Goal: Browse casually

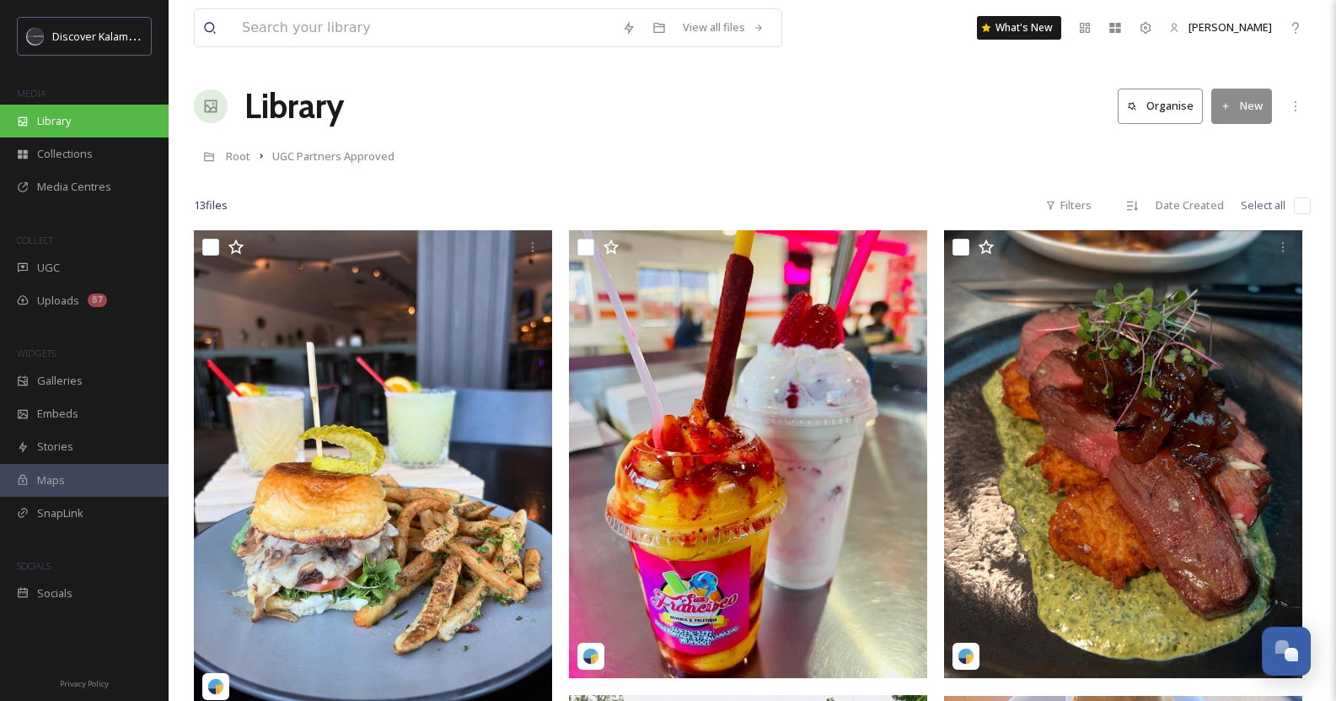
click at [86, 124] on div "Library" at bounding box center [84, 121] width 169 height 33
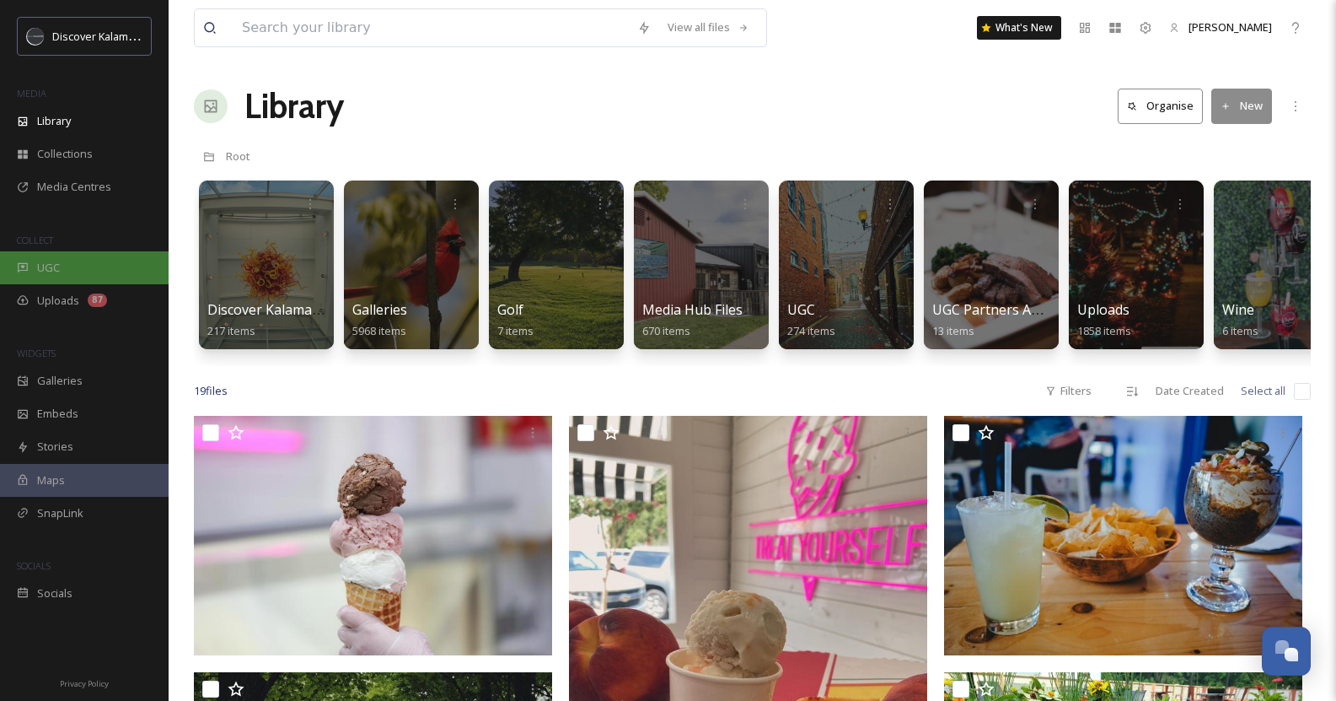
click at [90, 259] on div "UGC" at bounding box center [84, 267] width 169 height 33
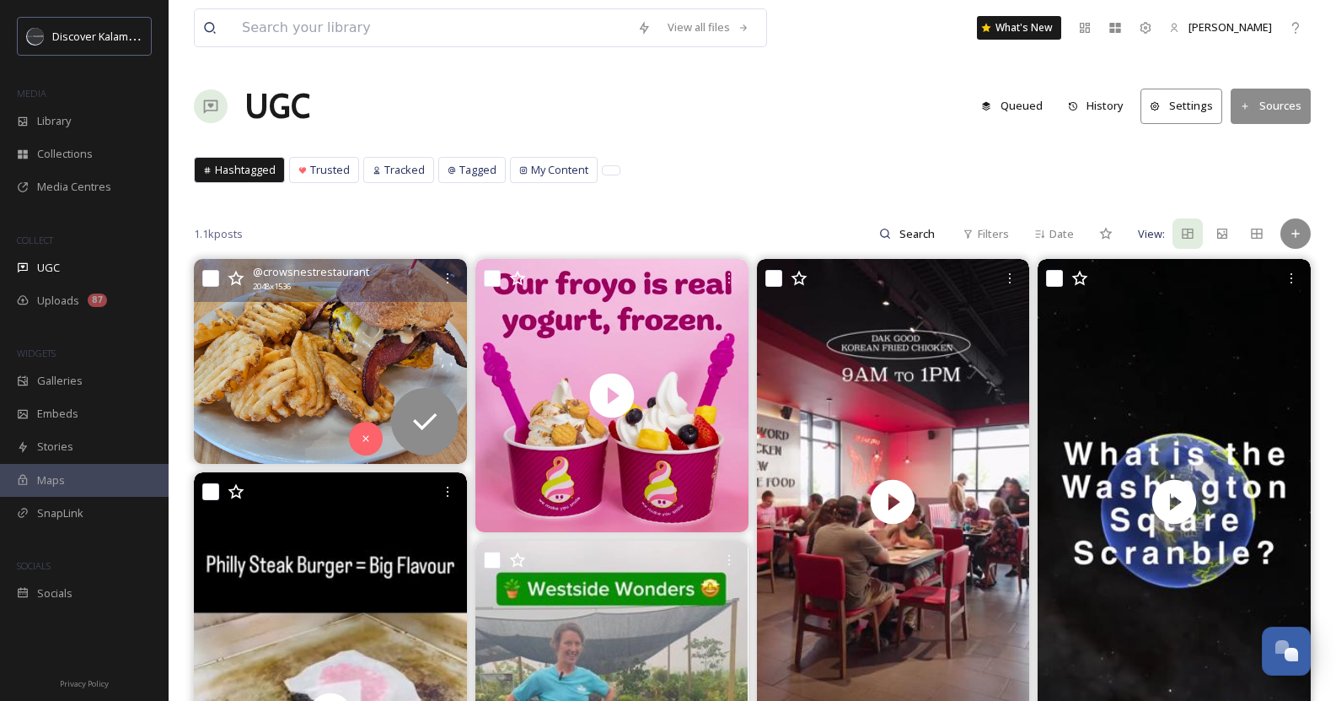
click at [327, 352] on img at bounding box center [330, 361] width 273 height 205
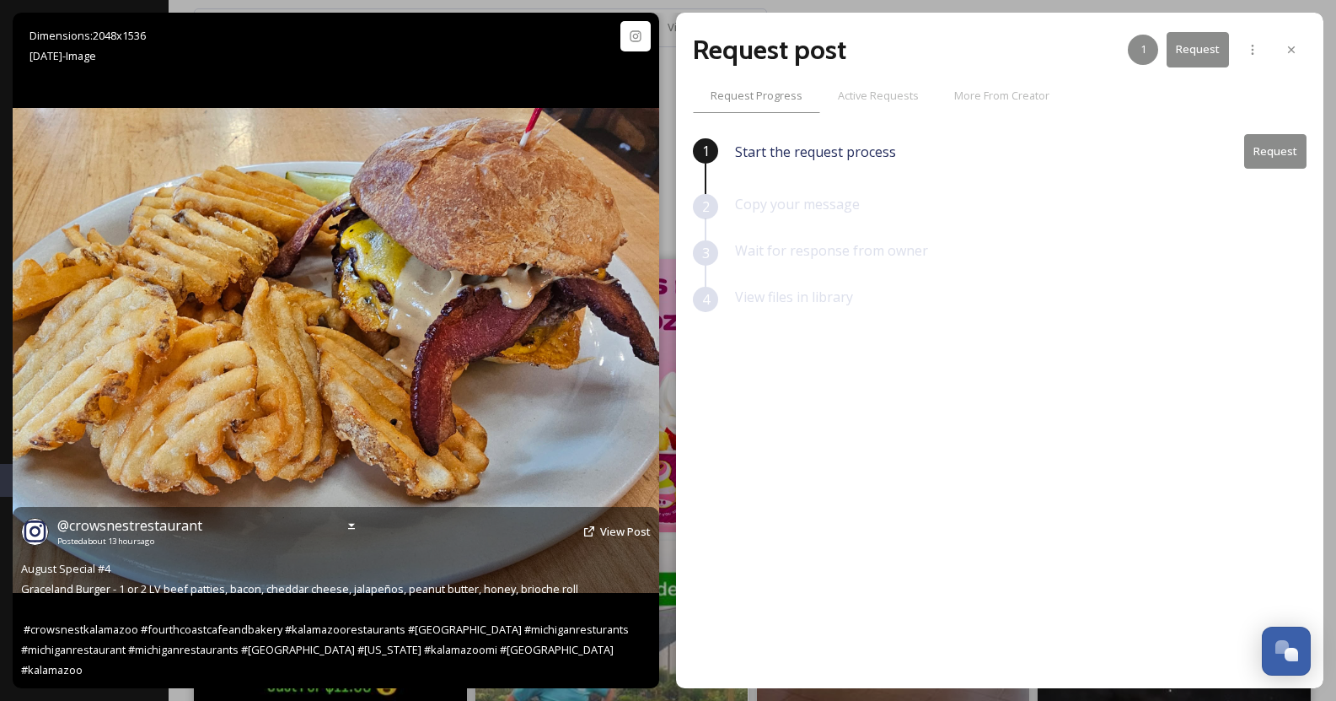
click at [350, 416] on img at bounding box center [336, 350] width 647 height 485
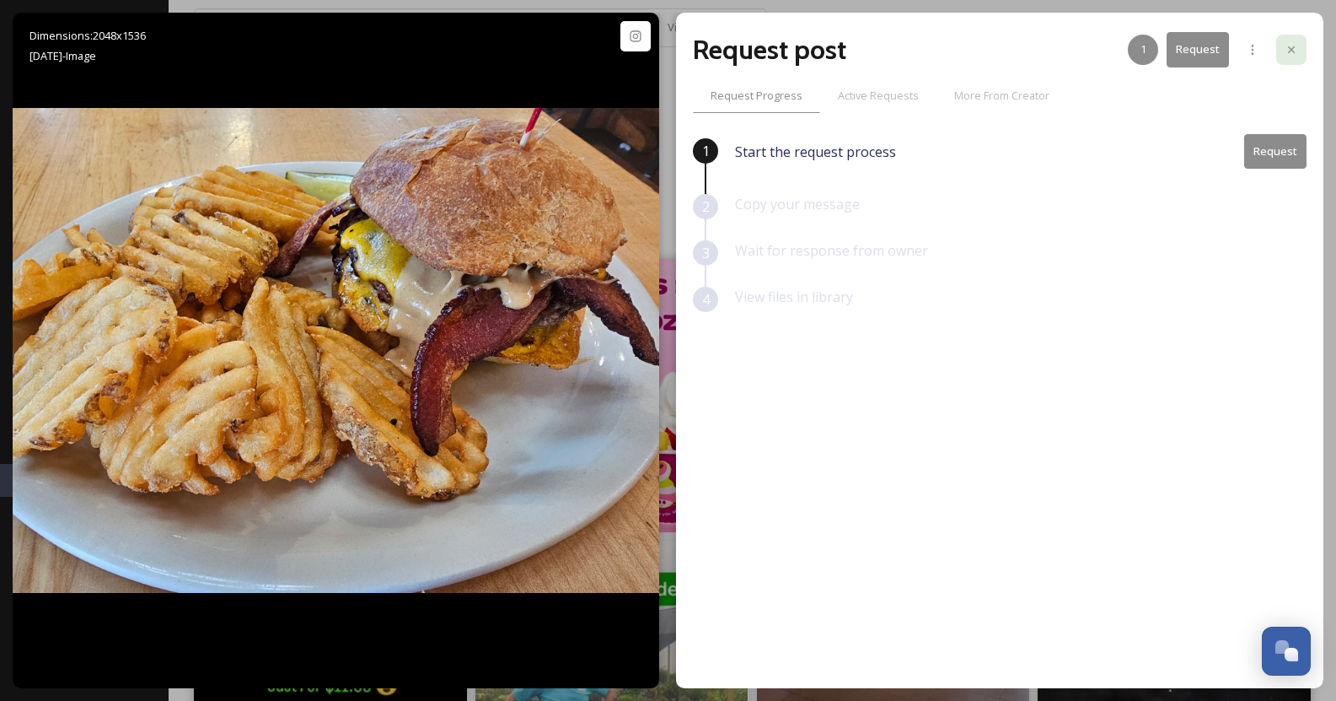
click at [1282, 52] on div at bounding box center [1291, 50] width 30 height 30
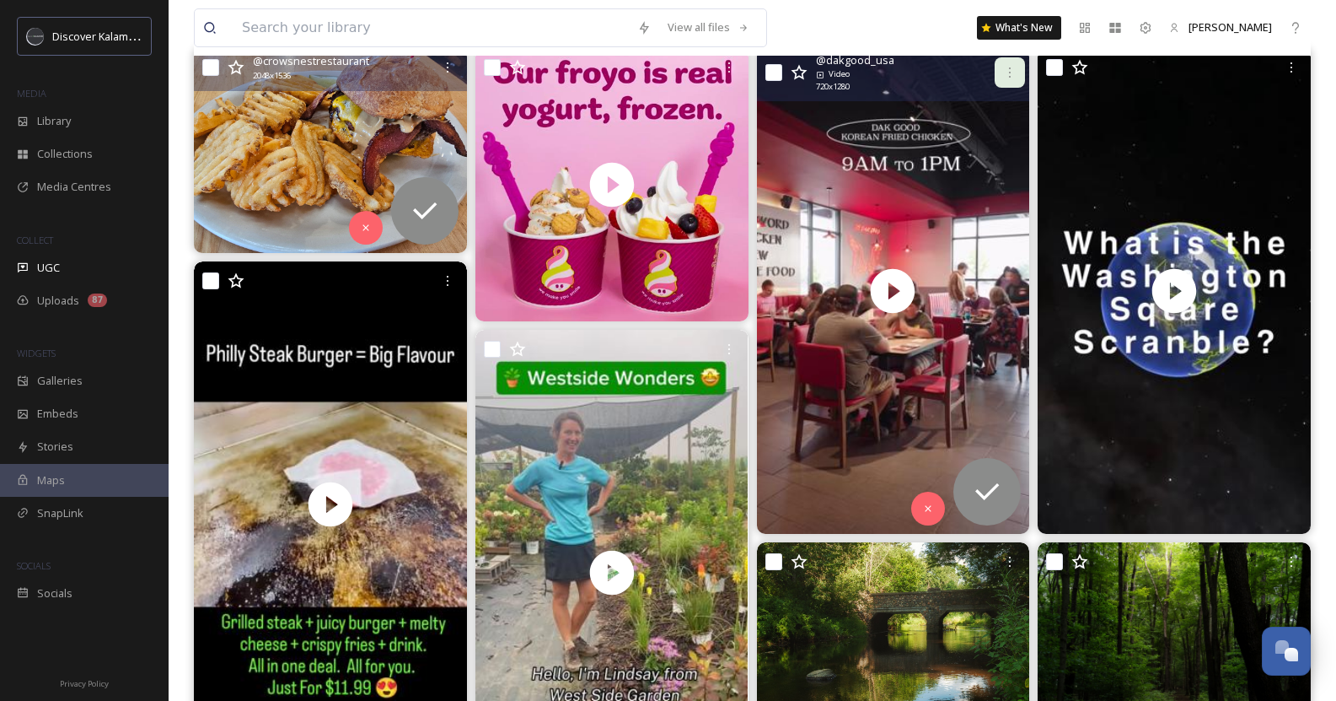
scroll to position [254, 0]
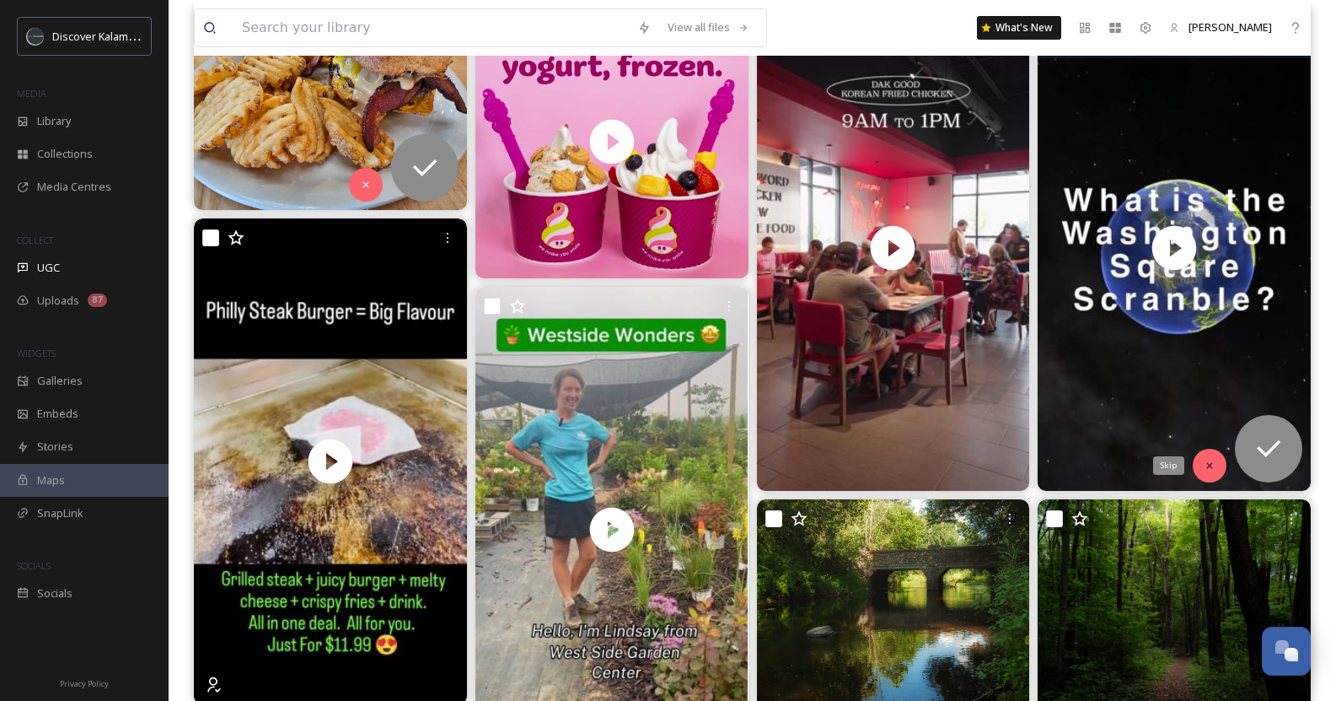
click at [1208, 468] on icon at bounding box center [1210, 465] width 12 height 12
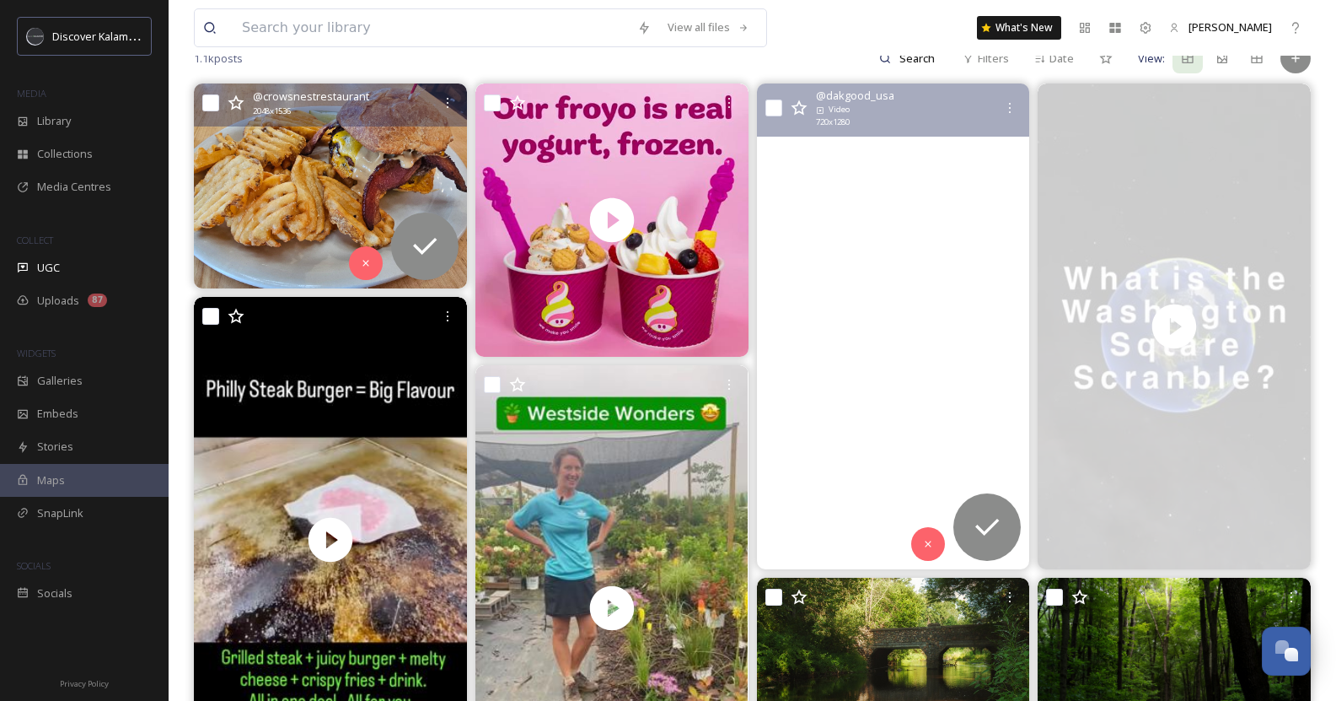
scroll to position [175, 0]
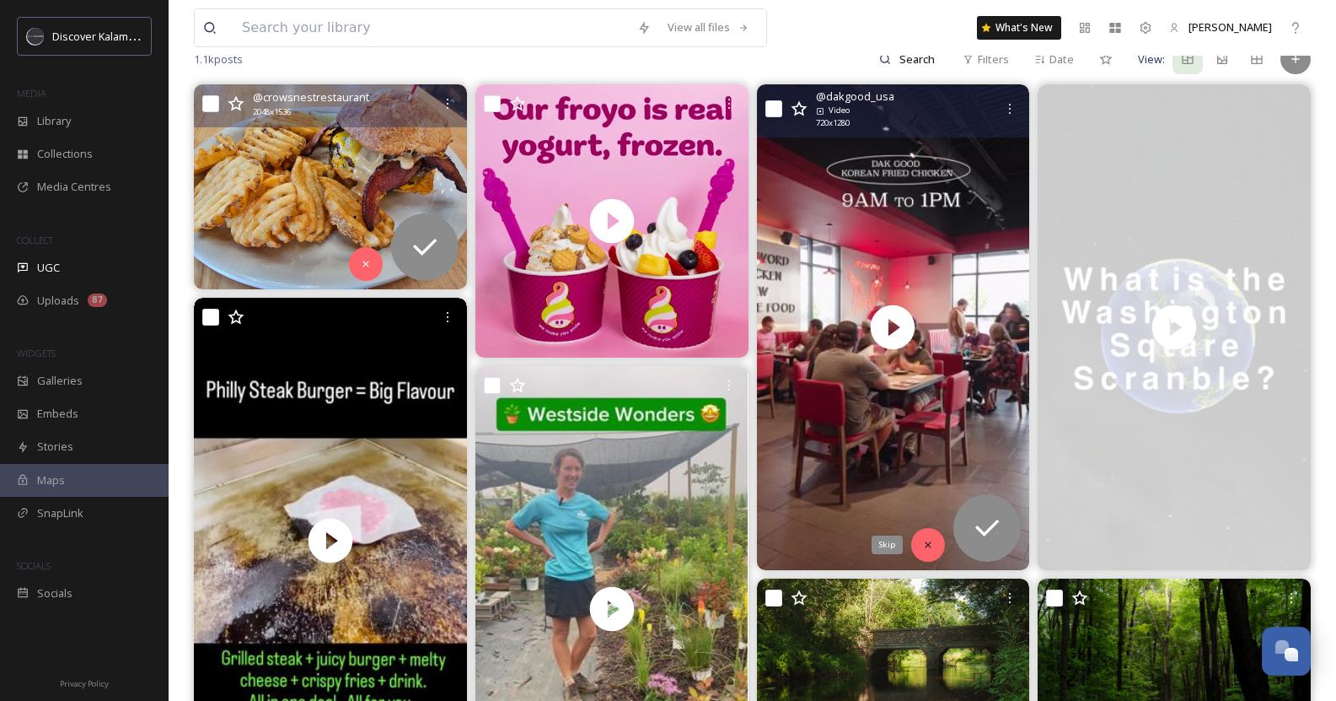
click at [925, 547] on icon at bounding box center [928, 545] width 12 height 12
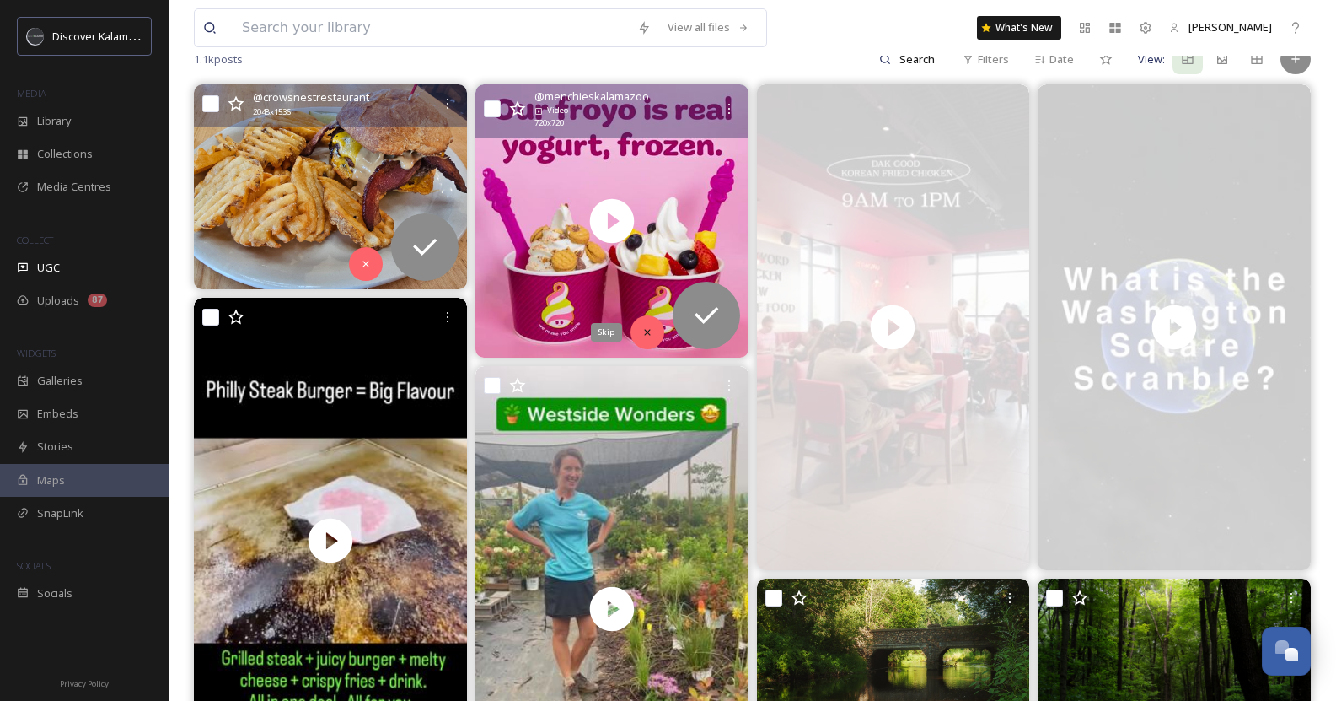
click at [645, 332] on icon at bounding box center [648, 332] width 12 height 12
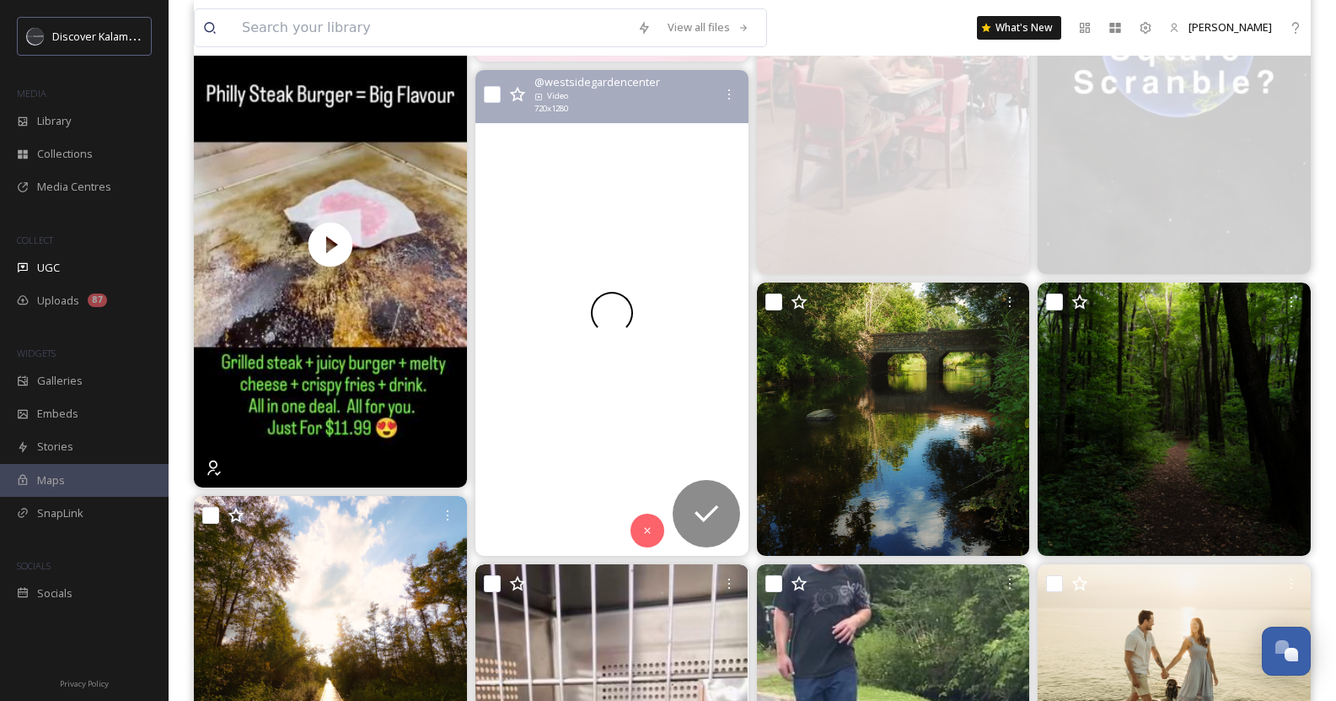
scroll to position [481, 0]
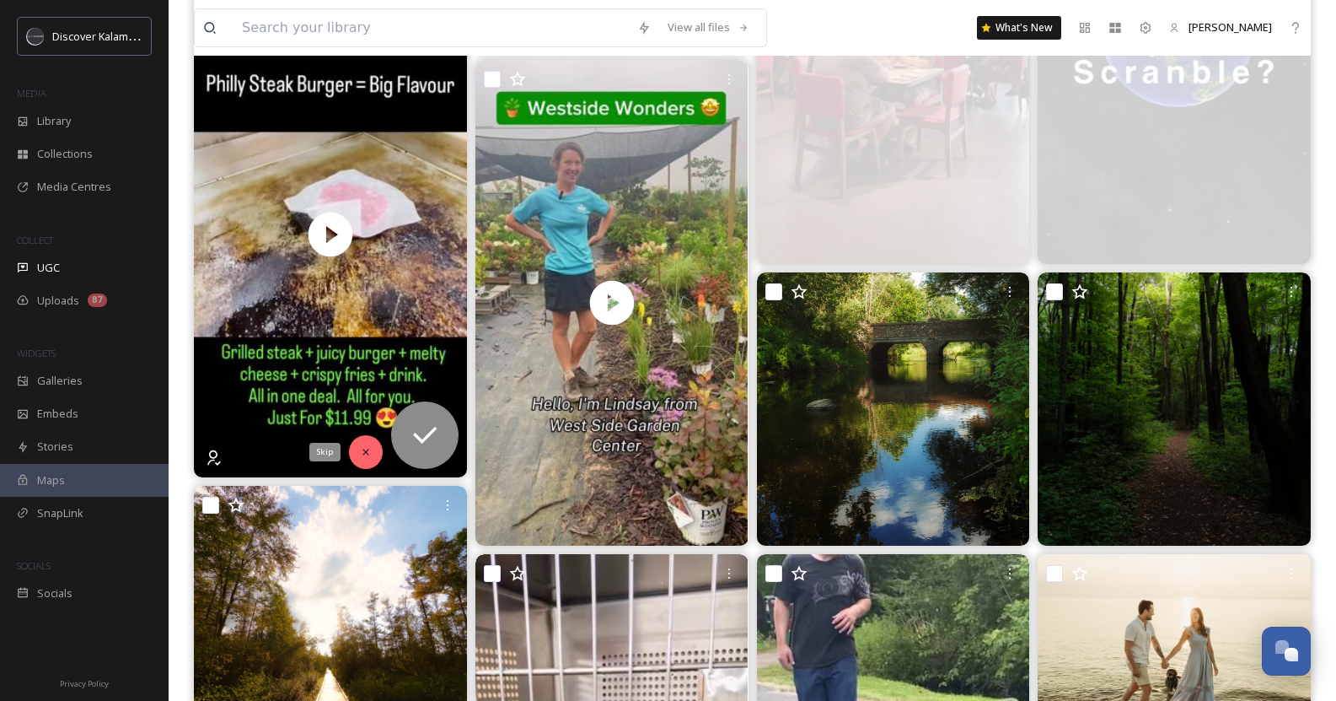
click at [366, 451] on icon at bounding box center [366, 452] width 12 height 12
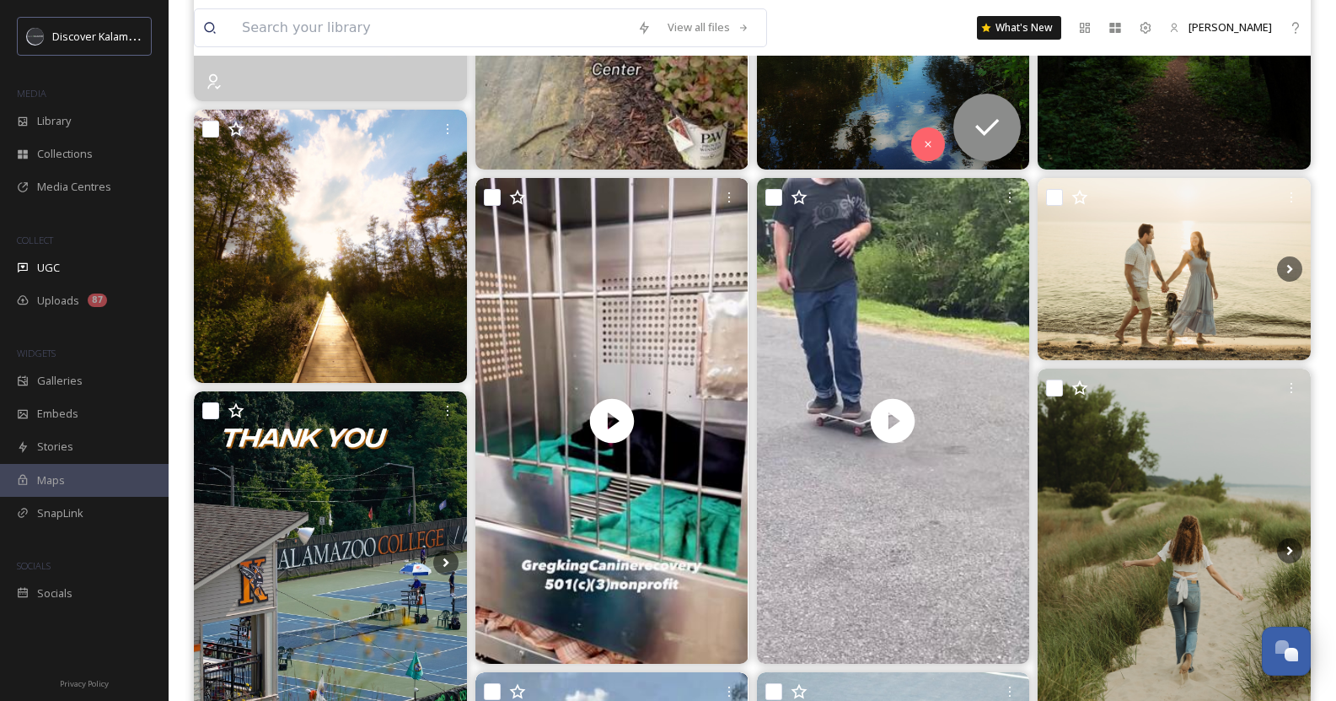
scroll to position [860, 0]
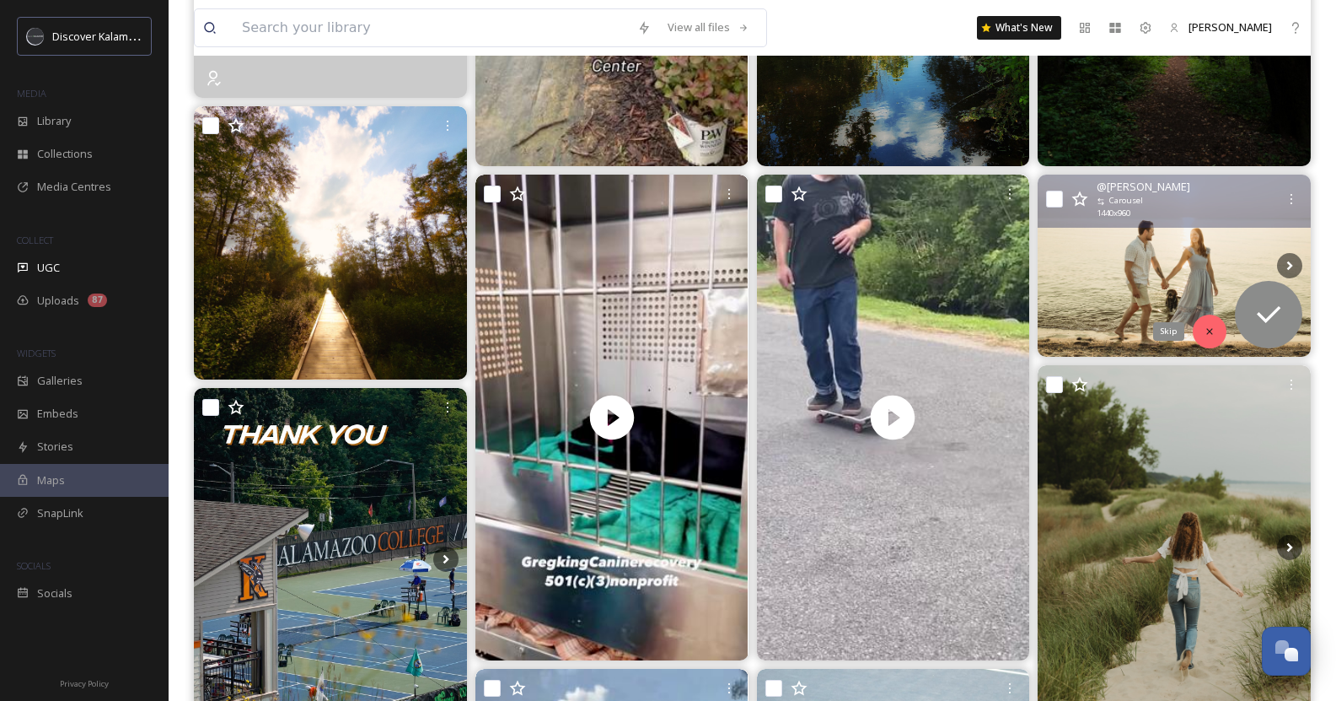
click at [1212, 335] on icon at bounding box center [1210, 331] width 12 height 12
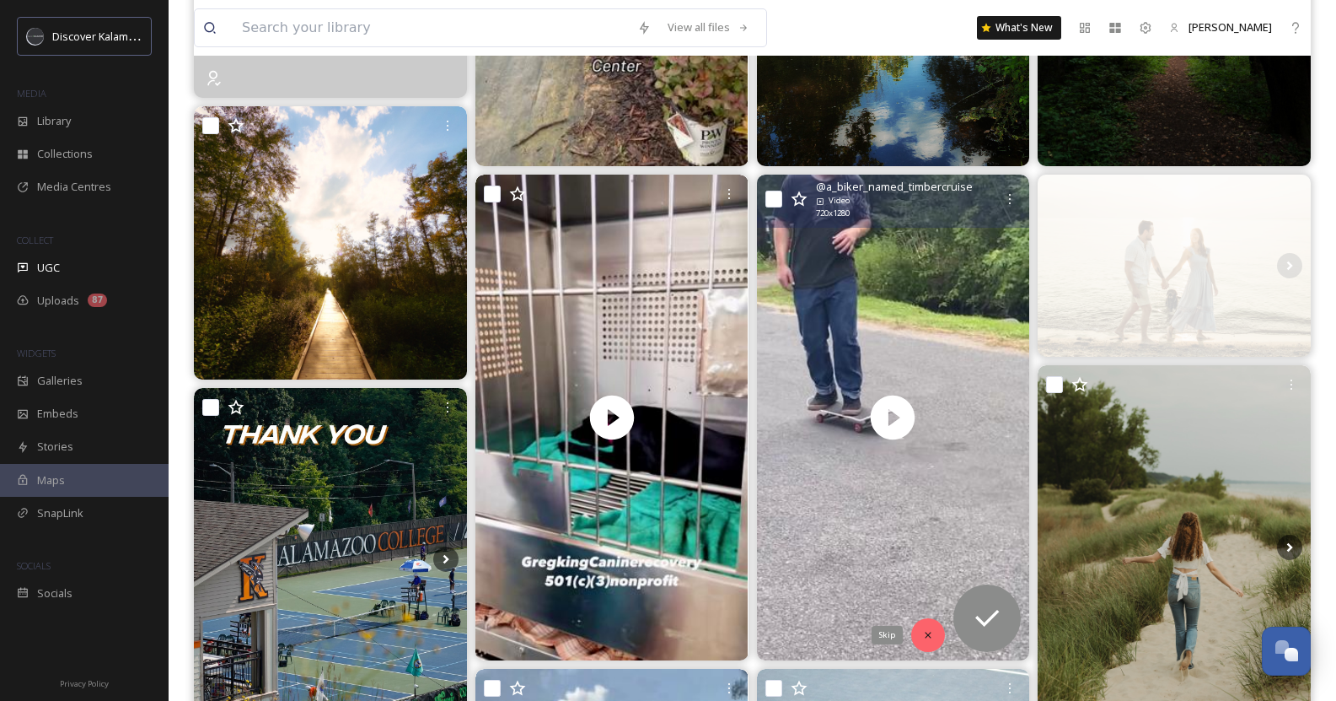
click at [921, 622] on div "Skip" at bounding box center [928, 635] width 34 height 34
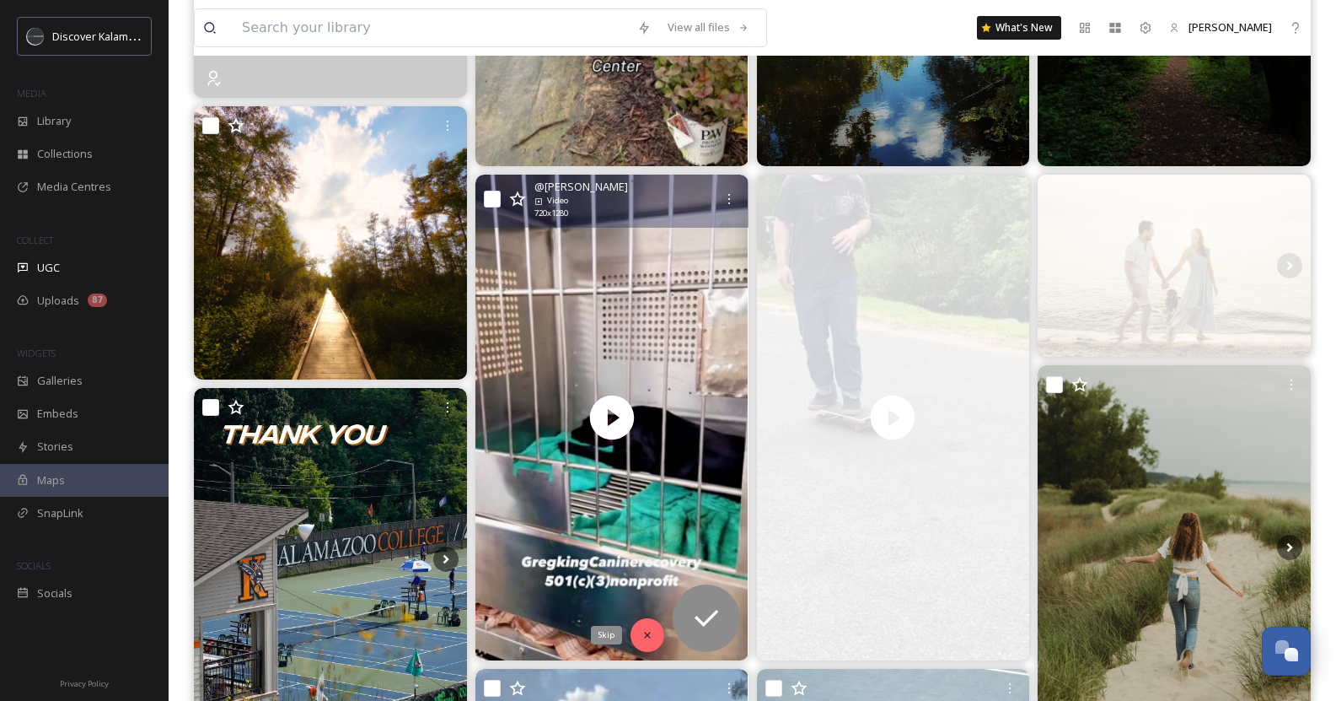
click at [654, 626] on div "Skip" at bounding box center [648, 635] width 34 height 34
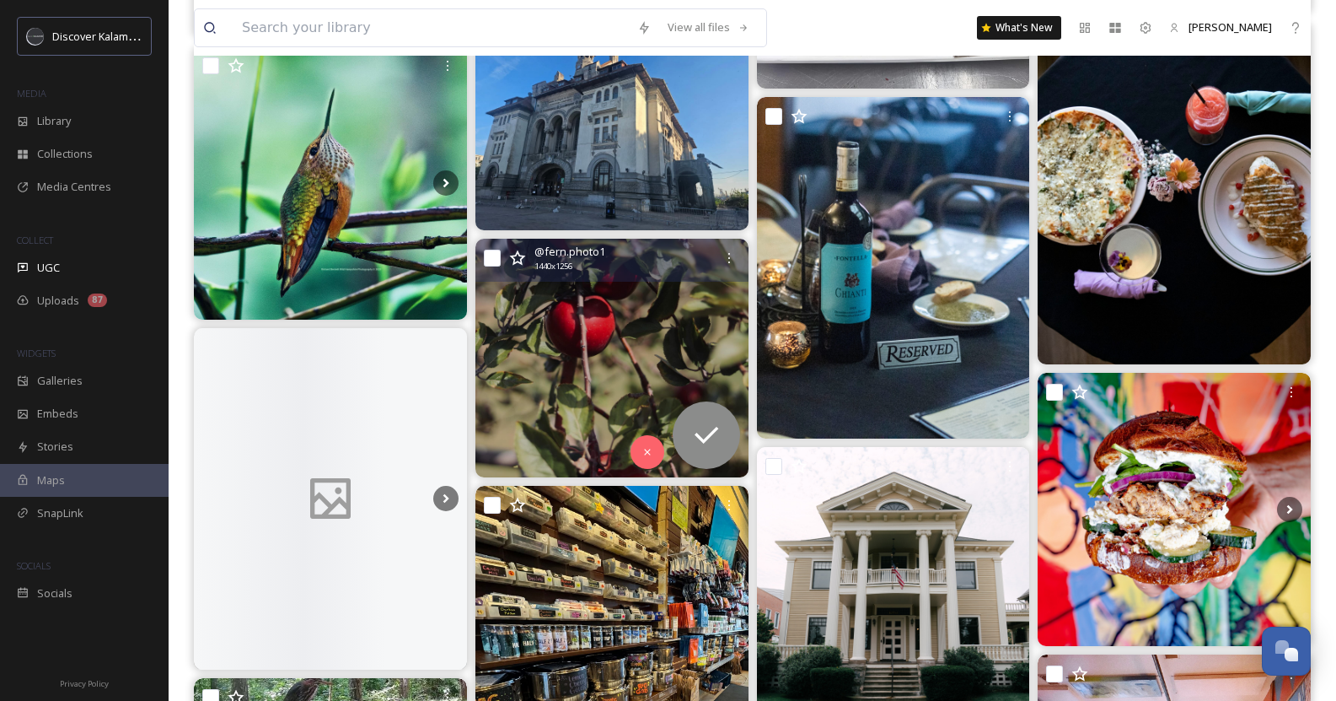
scroll to position [2774, 0]
